Goal: Browse casually

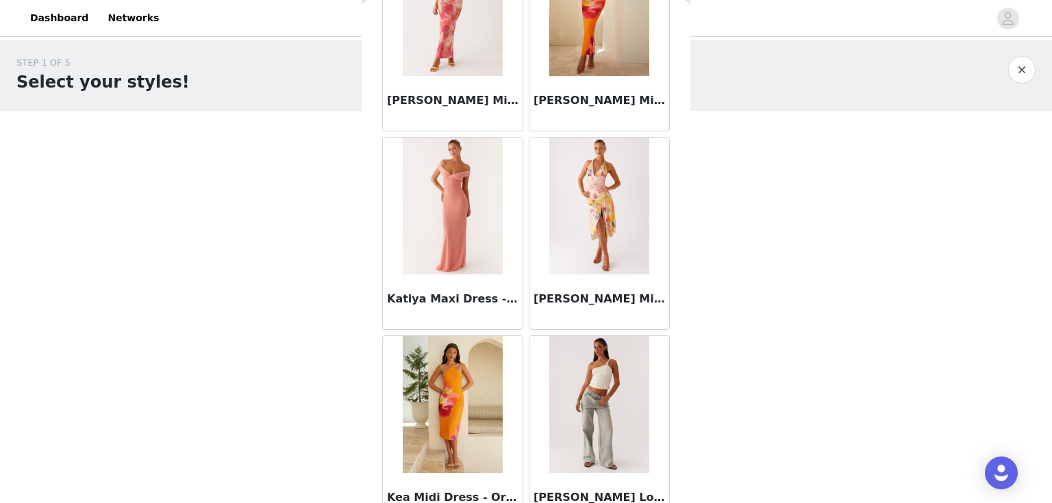
scroll to position [43249, 0]
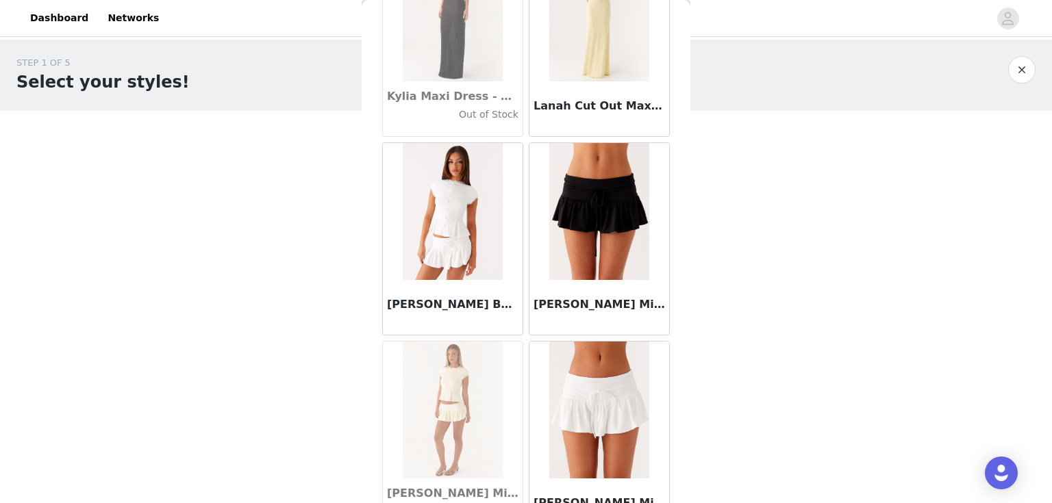
scroll to position [45233, 0]
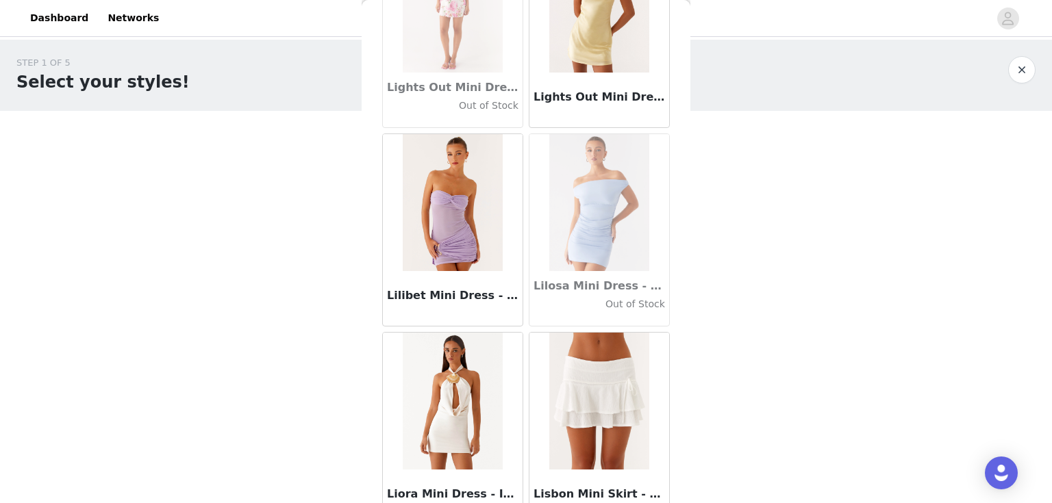
scroll to position [47216, 0]
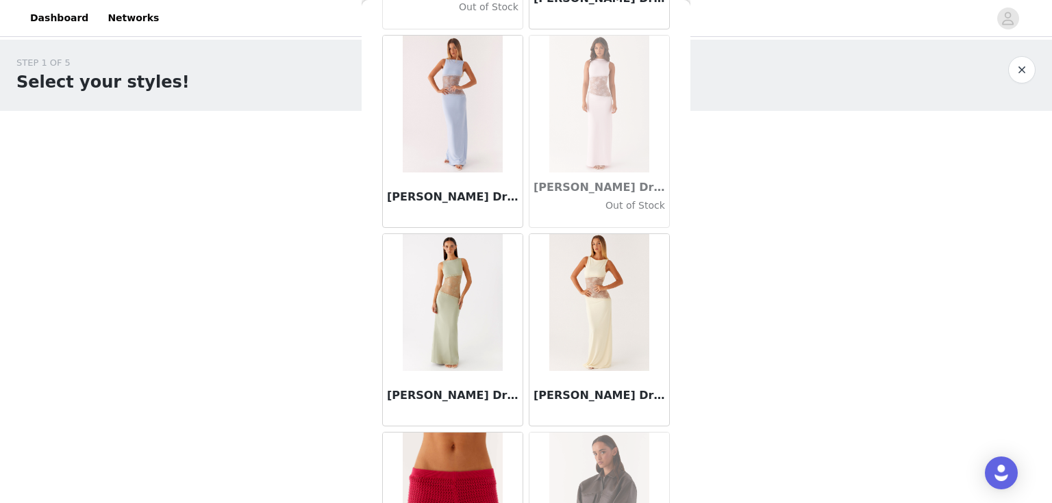
scroll to position [49200, 0]
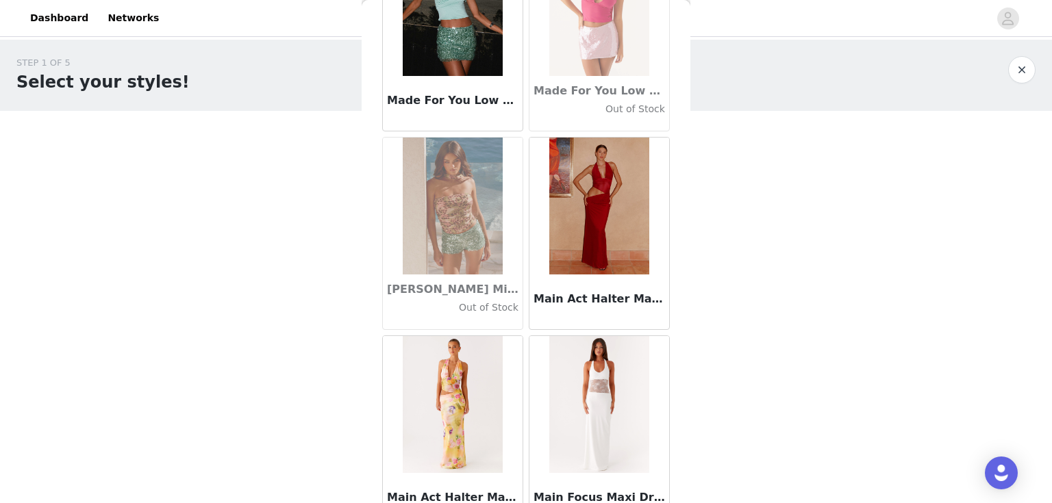
scroll to position [51184, 0]
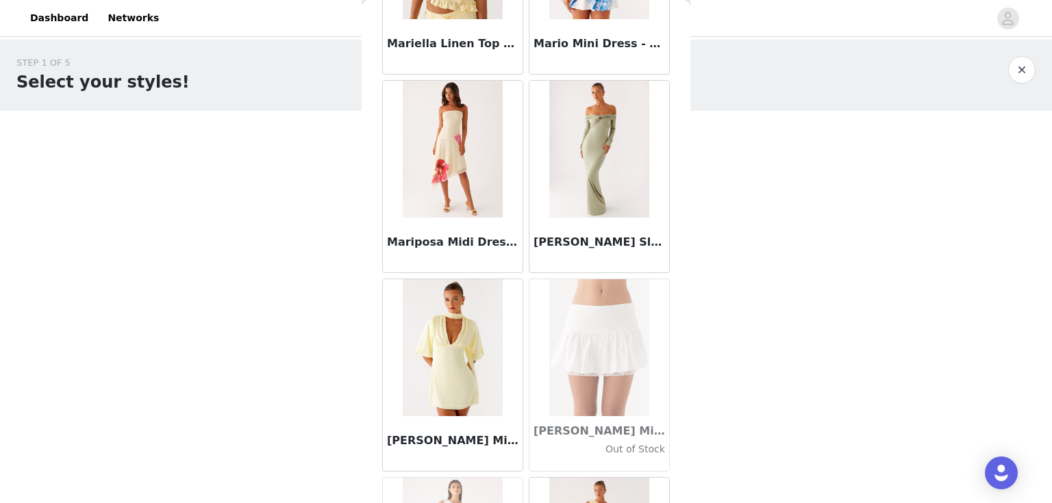
scroll to position [53168, 0]
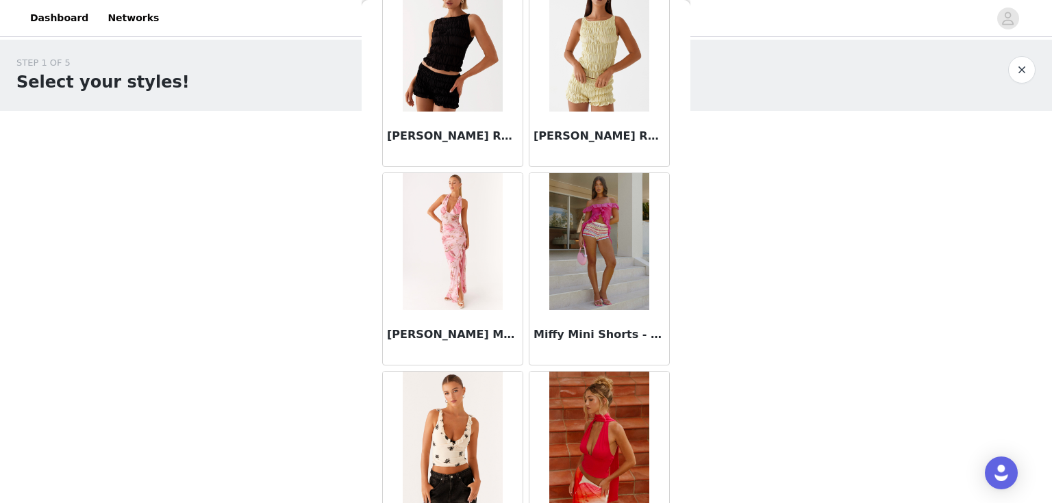
scroll to position [54757, 0]
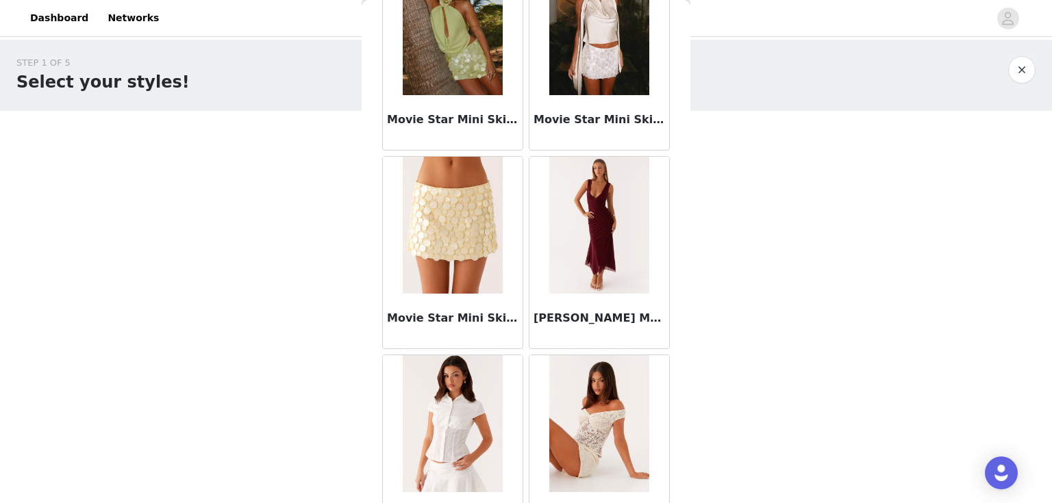
scroll to position [57135, 0]
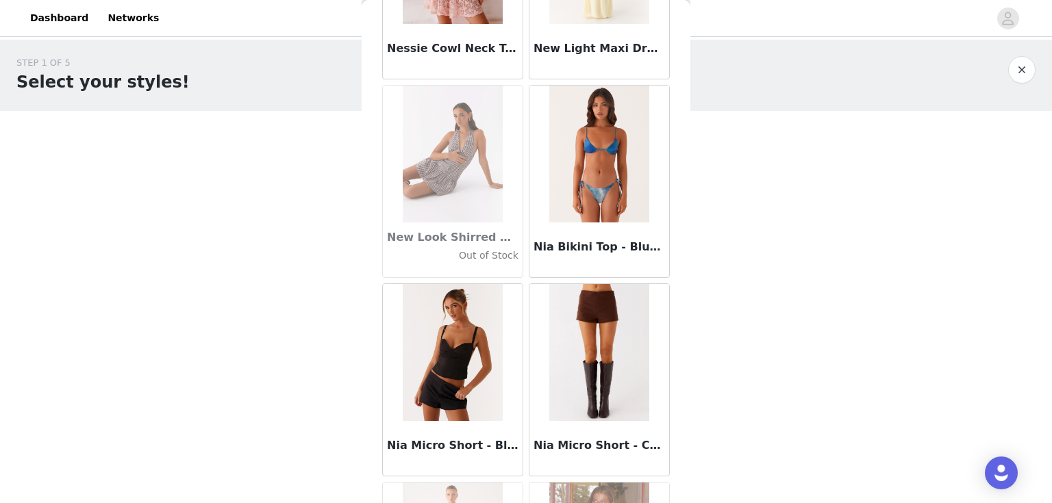
scroll to position [58450, 0]
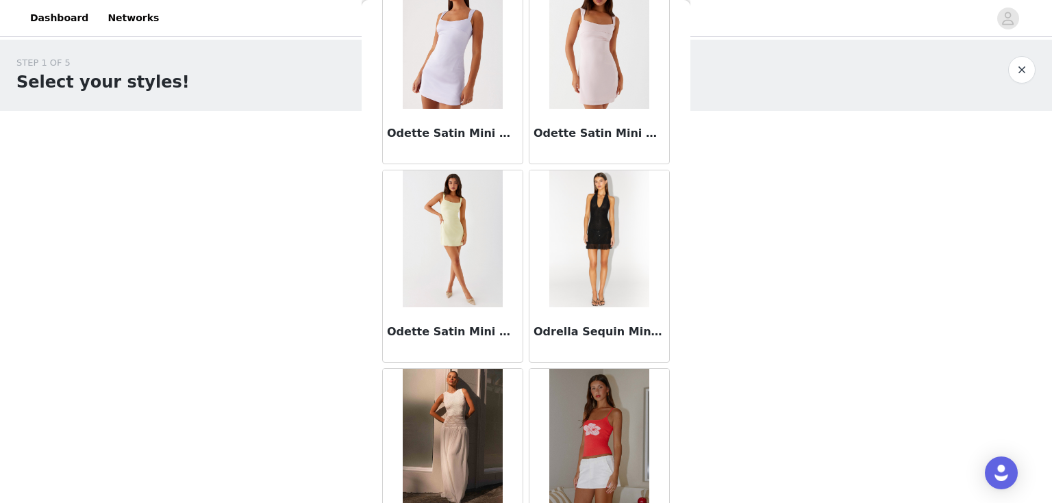
scroll to position [61103, 0]
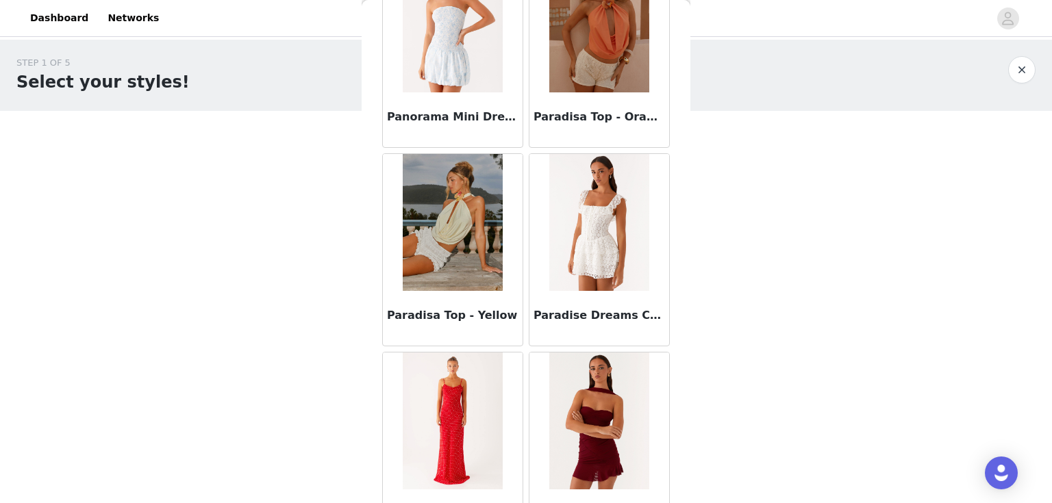
scroll to position [63087, 0]
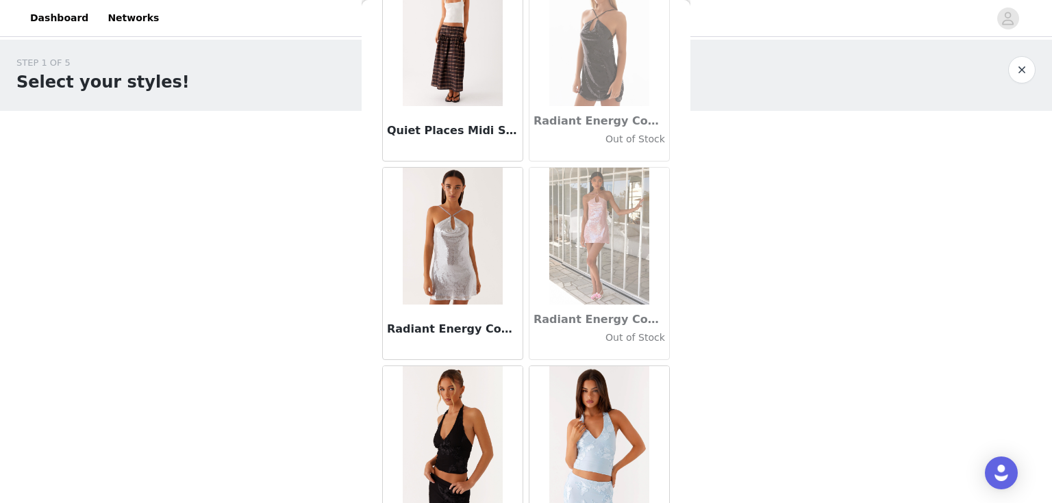
scroll to position [65070, 0]
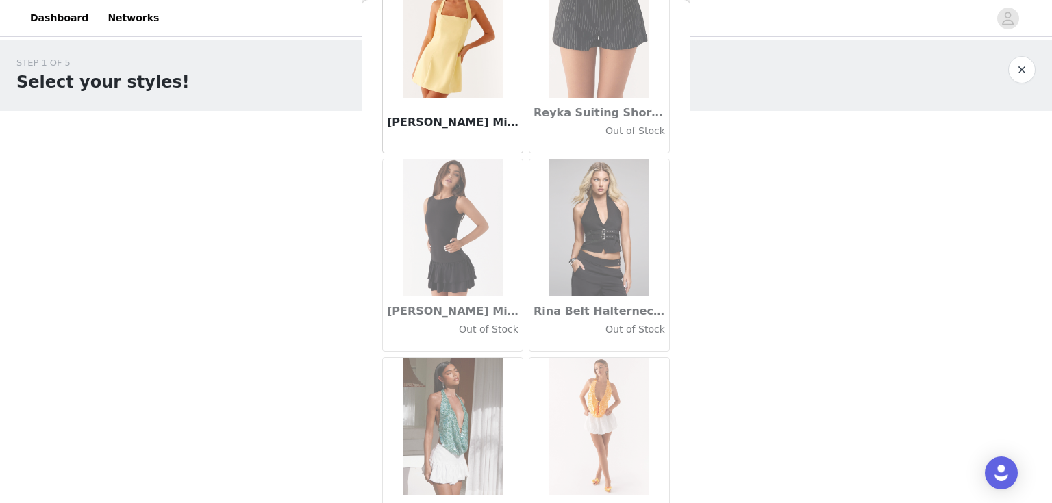
scroll to position [67054, 0]
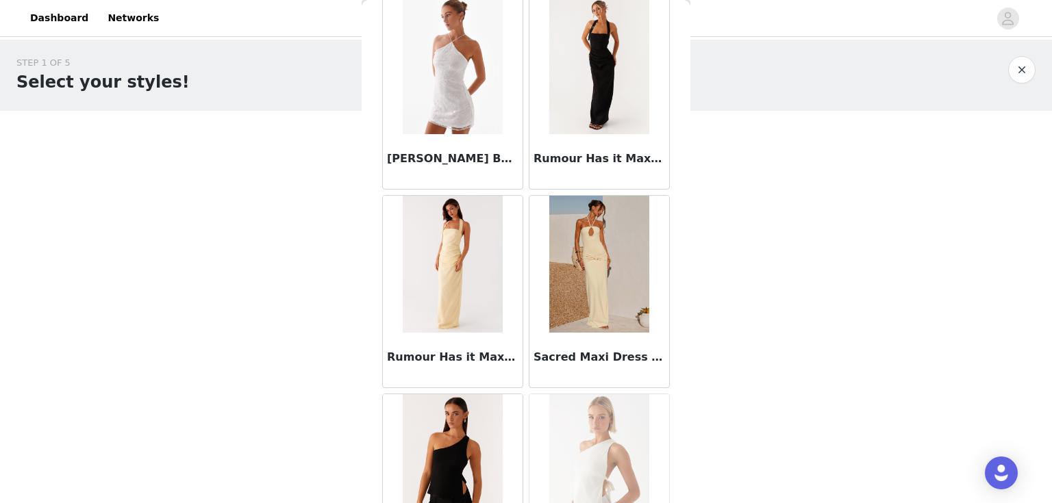
scroll to position [69038, 0]
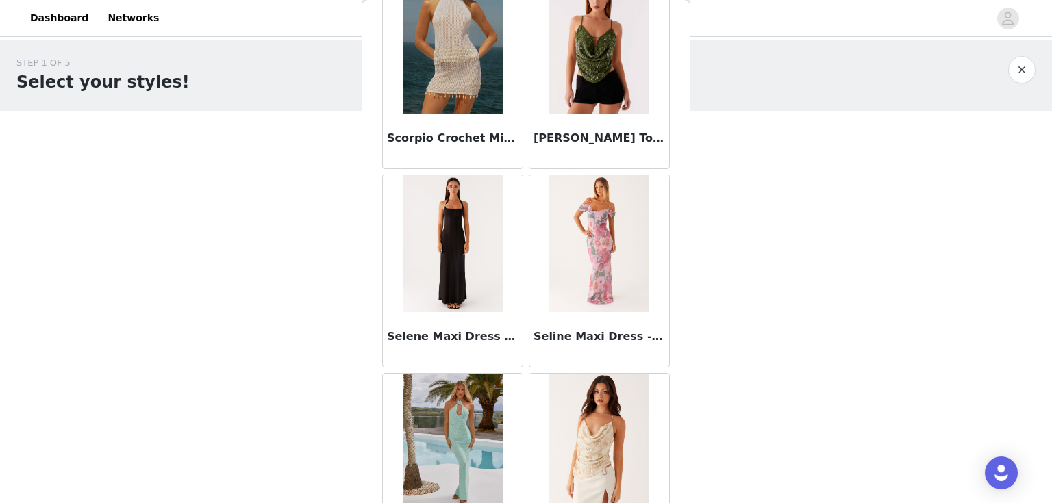
scroll to position [71022, 0]
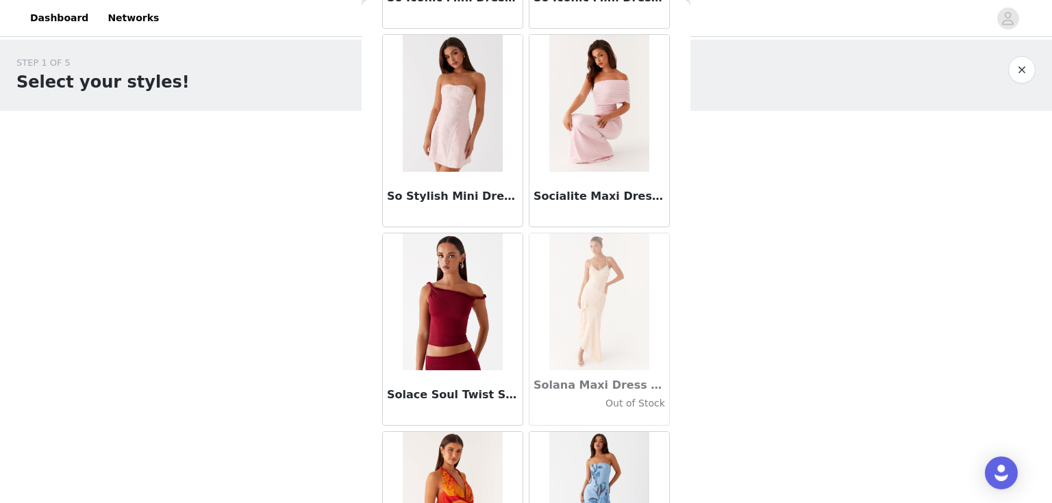
scroll to position [73006, 0]
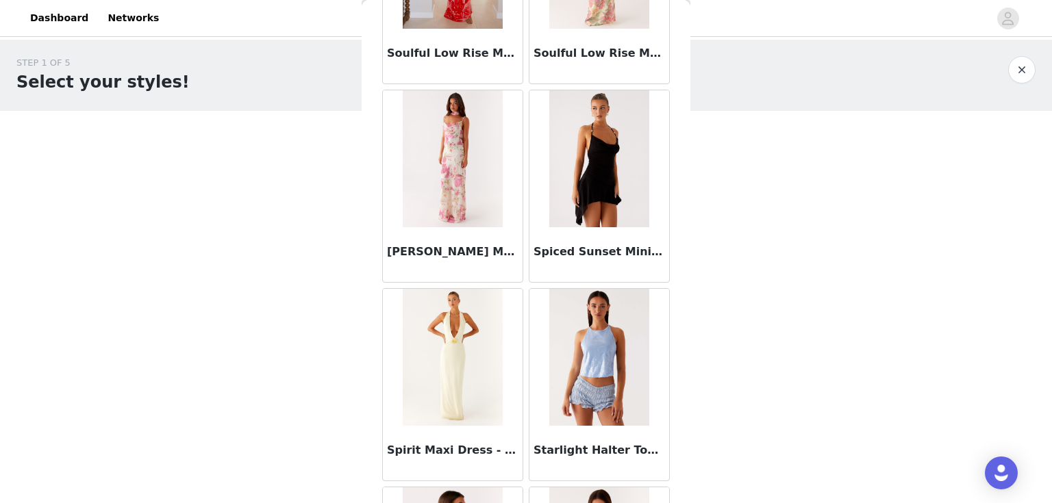
scroll to position [74814, 0]
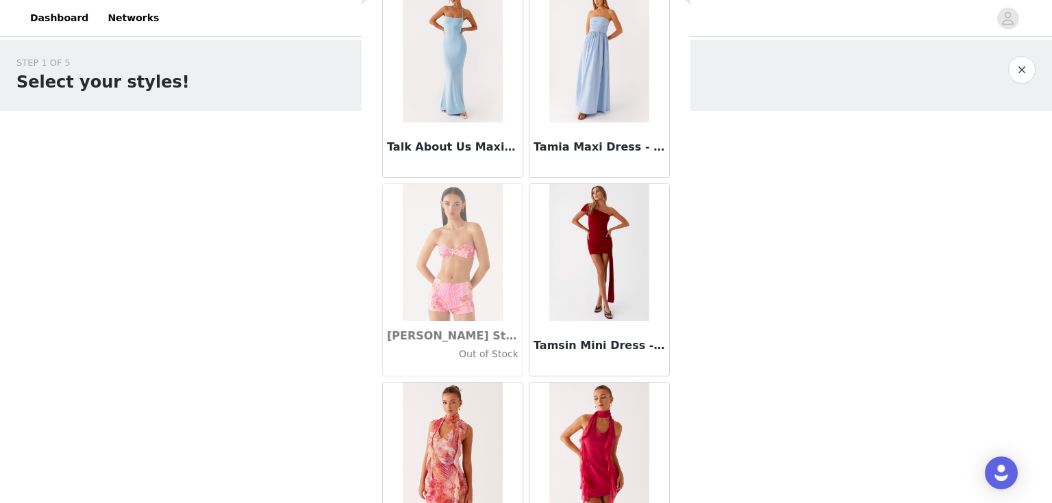
scroll to position [76973, 0]
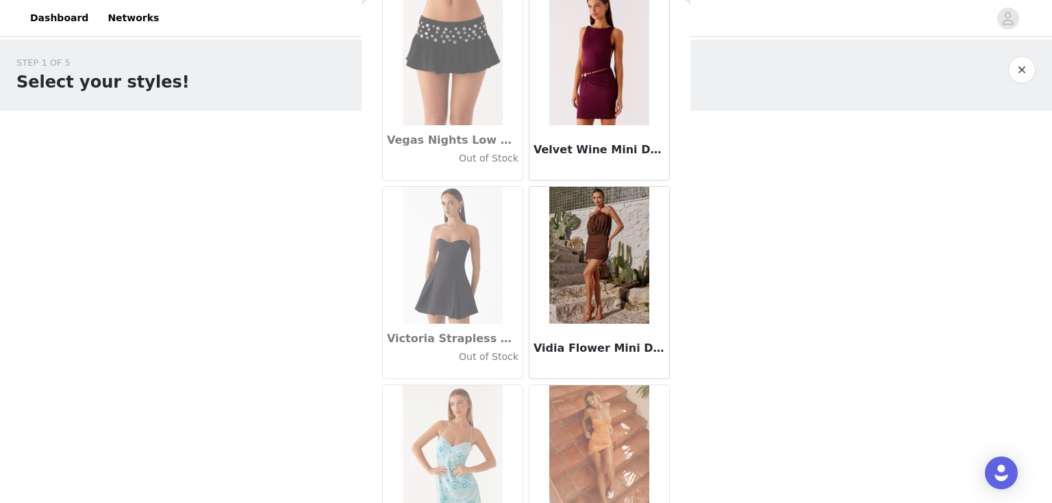
scroll to position [80941, 0]
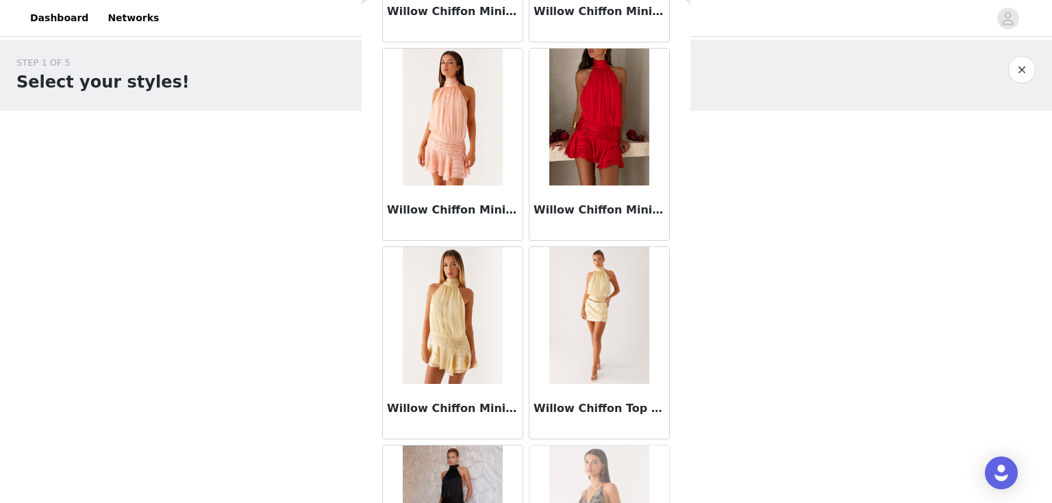
scroll to position [82914, 0]
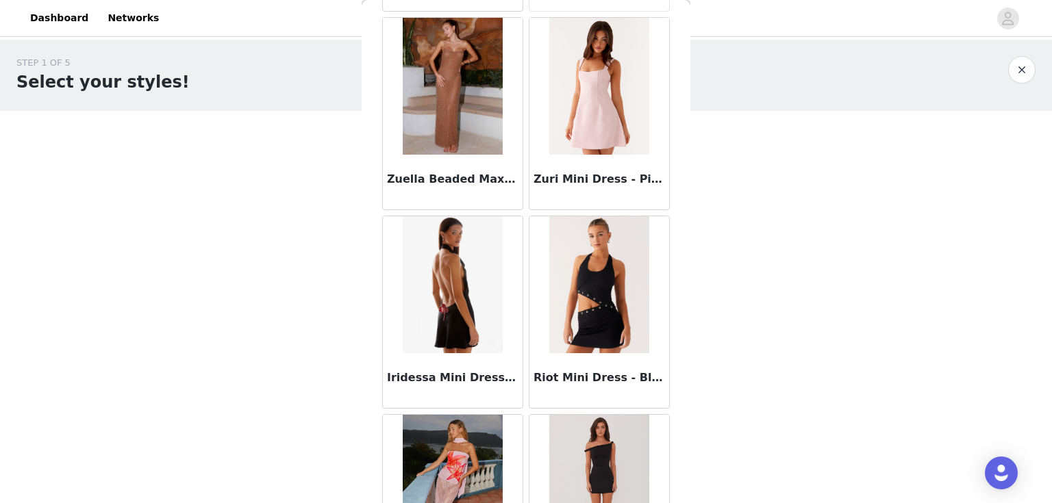
scroll to position [84908, 0]
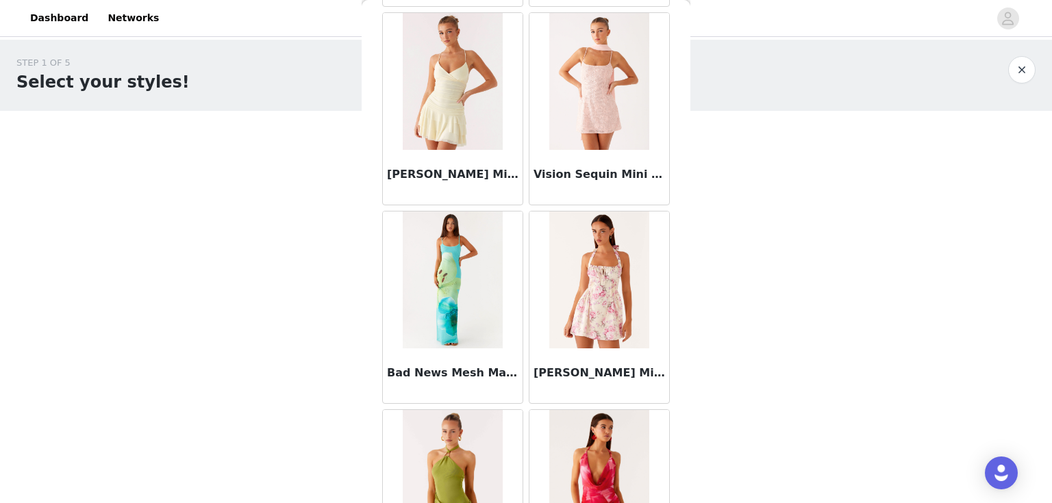
scroll to position [86892, 0]
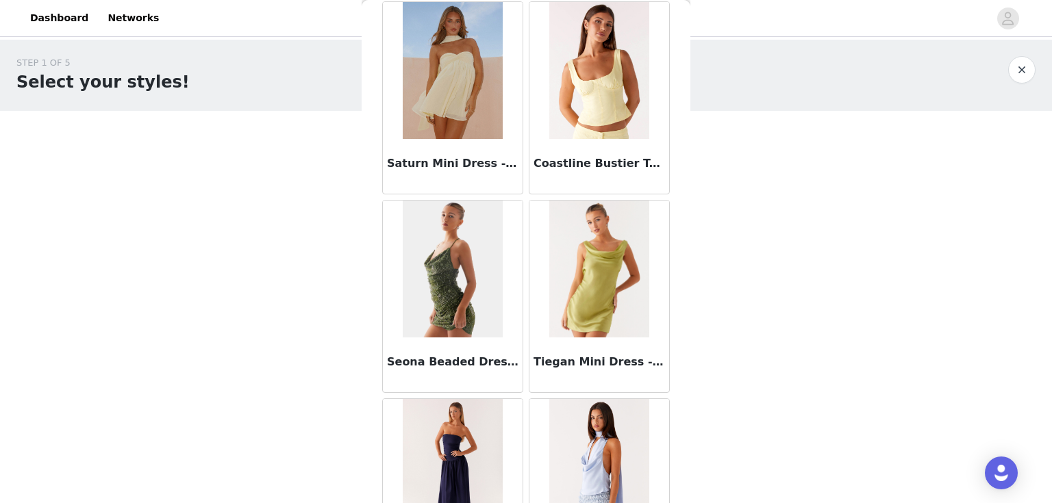
scroll to position [88876, 0]
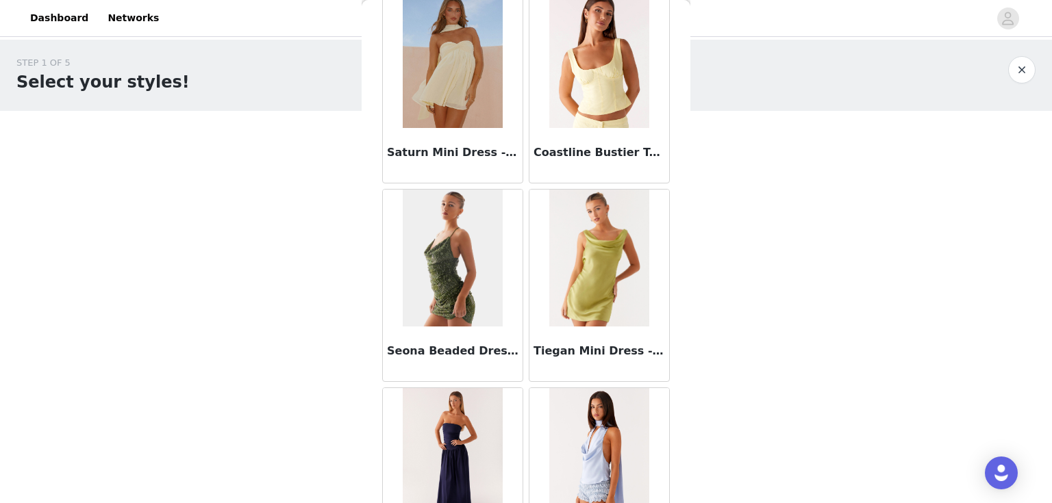
drag, startPoint x: 490, startPoint y: 475, endPoint x: 494, endPoint y: 453, distance: 22.2
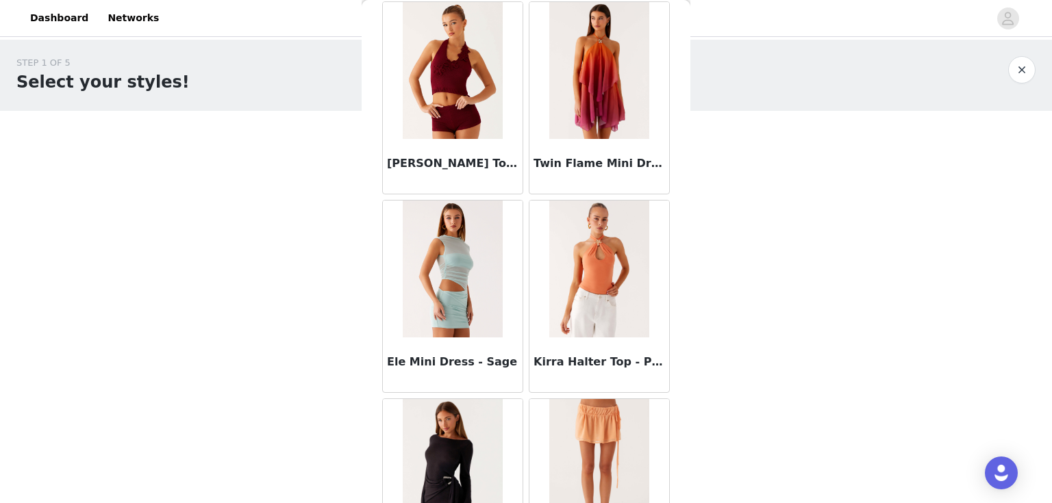
scroll to position [90860, 0]
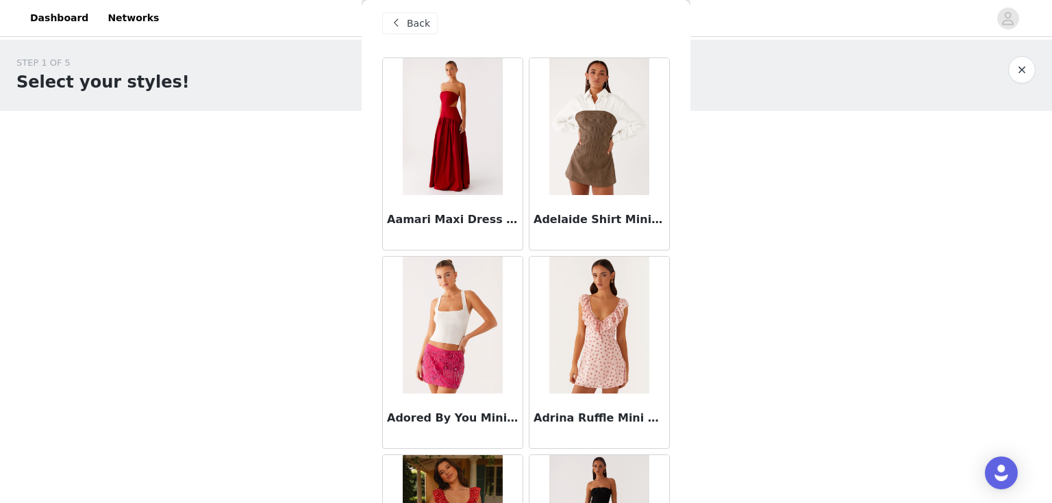
scroll to position [0, 0]
